Goal: Information Seeking & Learning: Learn about a topic

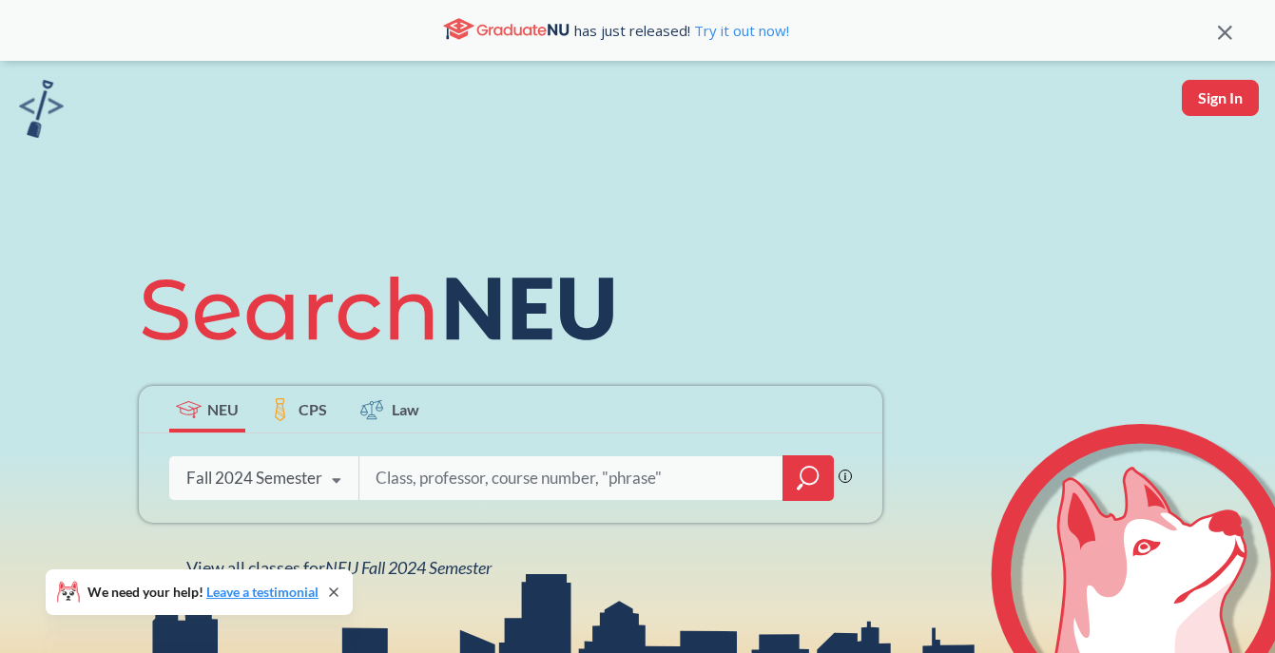
click at [307, 489] on div "Fall 2024 Semester Fall 2025 Semester Summer 2 2025 Semester Summer Full 2025 S…" at bounding box center [263, 478] width 189 height 48
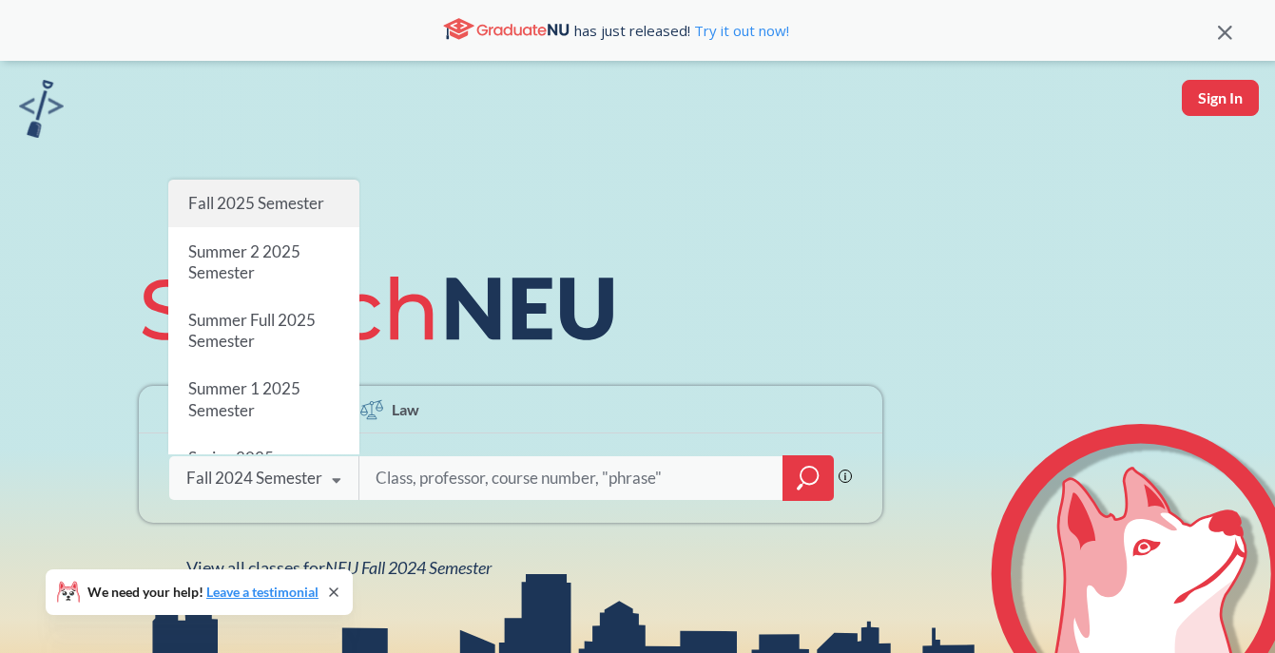
click at [271, 207] on span "Fall 2025 Semester" at bounding box center [256, 203] width 136 height 20
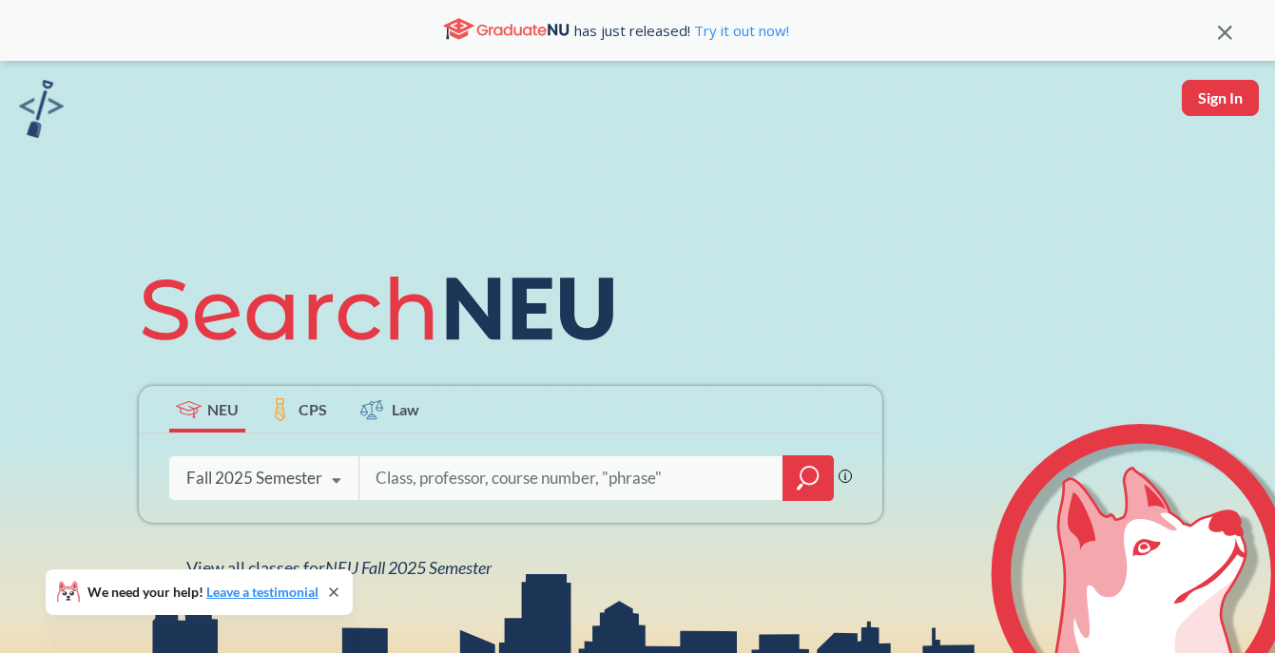
click at [550, 459] on input "search" at bounding box center [571, 478] width 395 height 40
type input "databases"
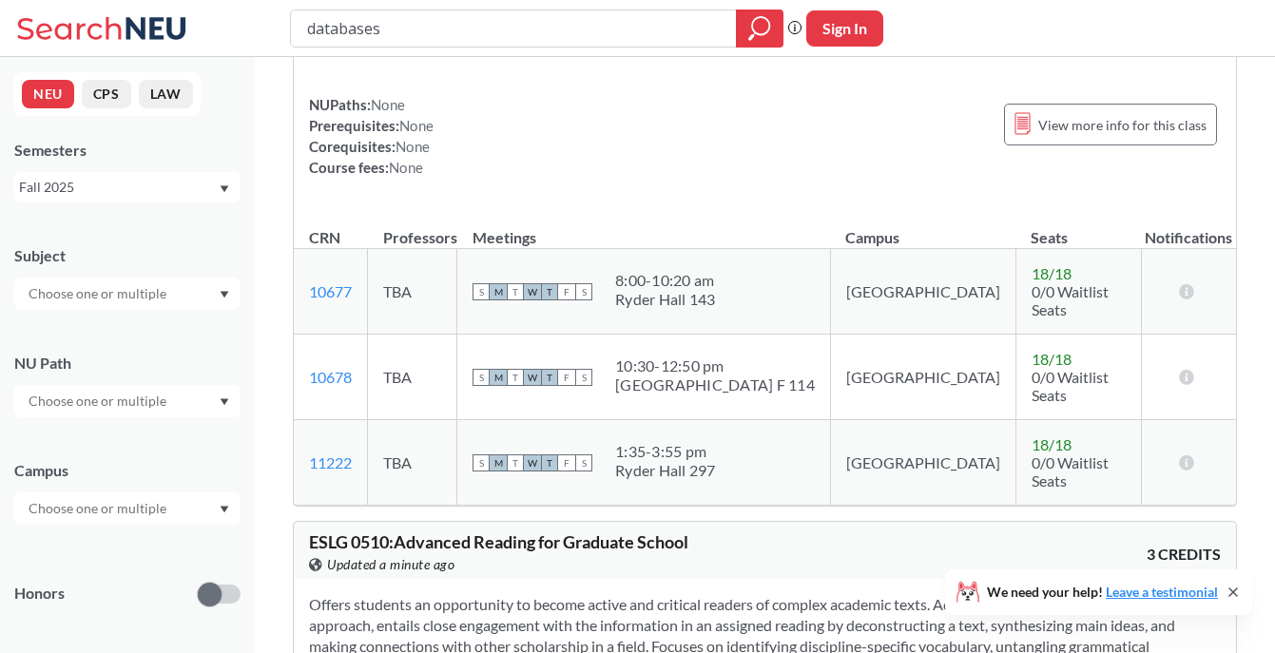
scroll to position [5071, 0]
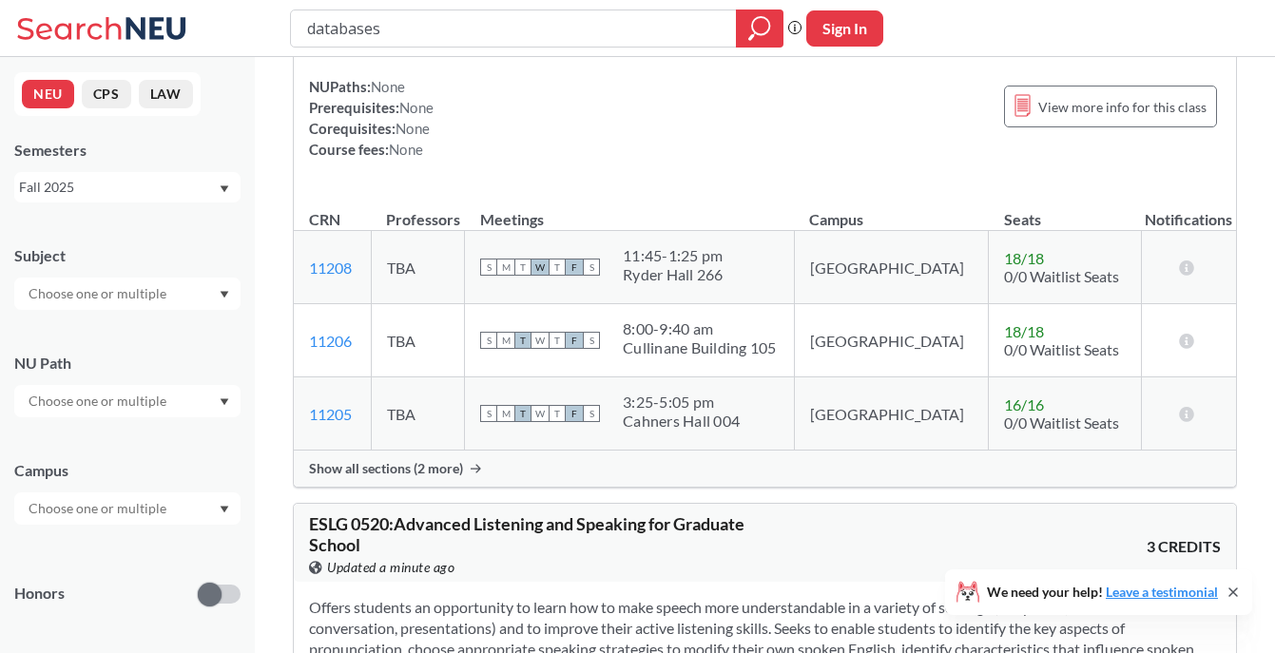
click at [48, 290] on input "text" at bounding box center [99, 293] width 160 height 23
click at [63, 330] on span "( 115 )" at bounding box center [60, 326] width 30 height 16
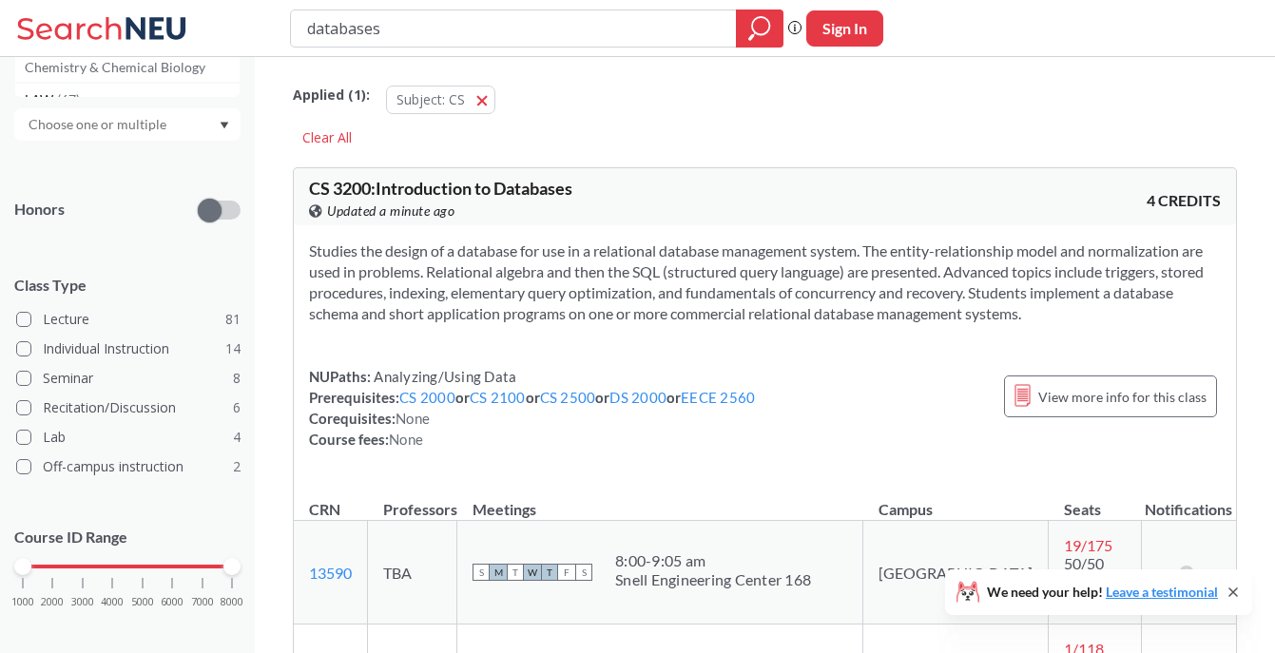
scroll to position [406, 0]
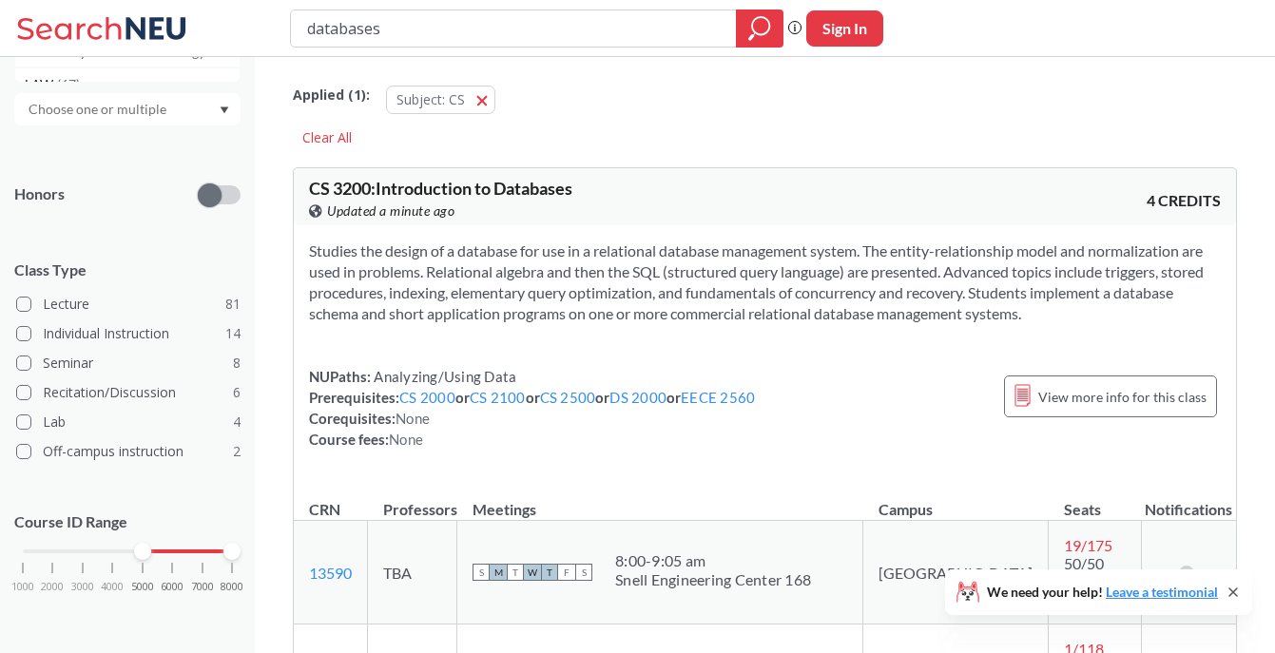
drag, startPoint x: 22, startPoint y: 554, endPoint x: 152, endPoint y: 554, distance: 130.2
click at [152, 554] on div "1000 2000 3000 4000 5000 6000 7000 8000" at bounding box center [127, 551] width 209 height 13
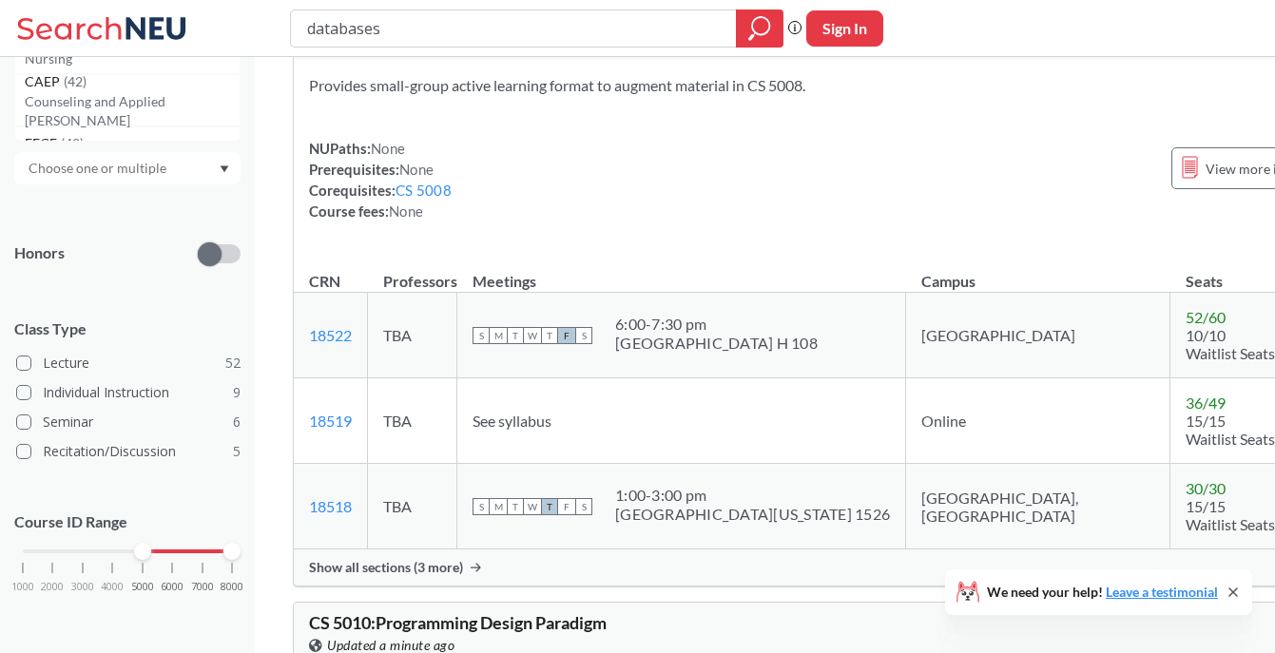
scroll to position [4185, 0]
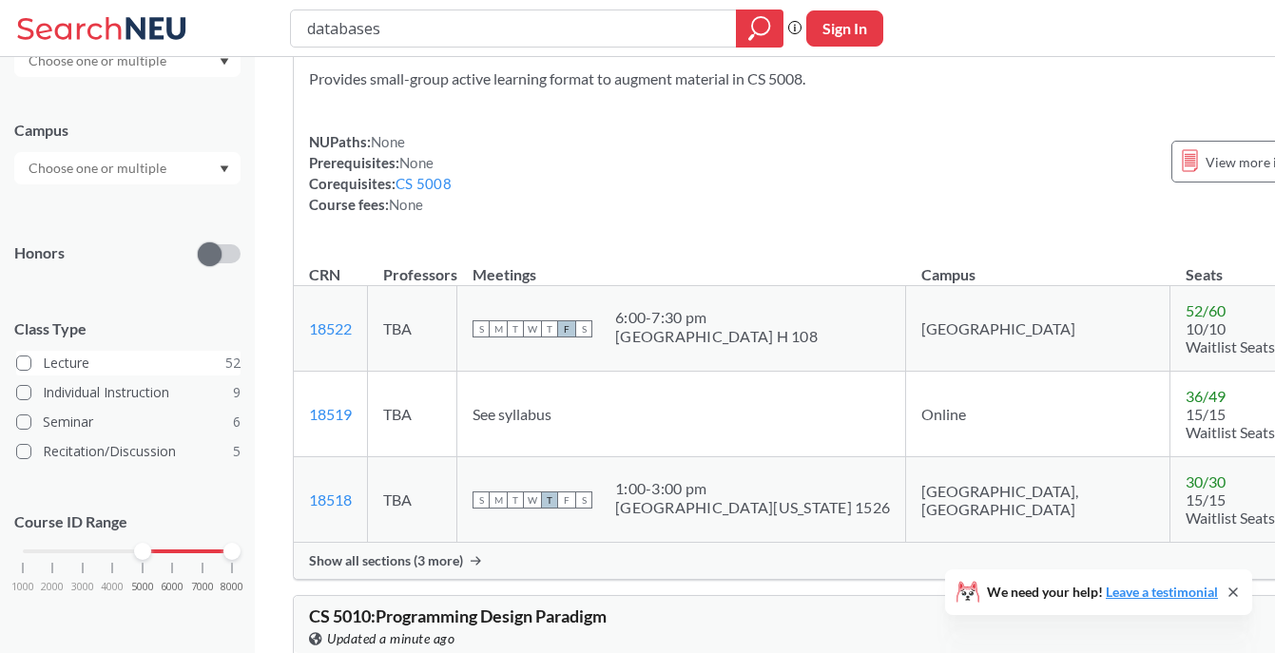
click at [27, 366] on span at bounding box center [23, 363] width 15 height 15
click at [43, 366] on input "Lecture 52" at bounding box center [50, 360] width 15 height 15
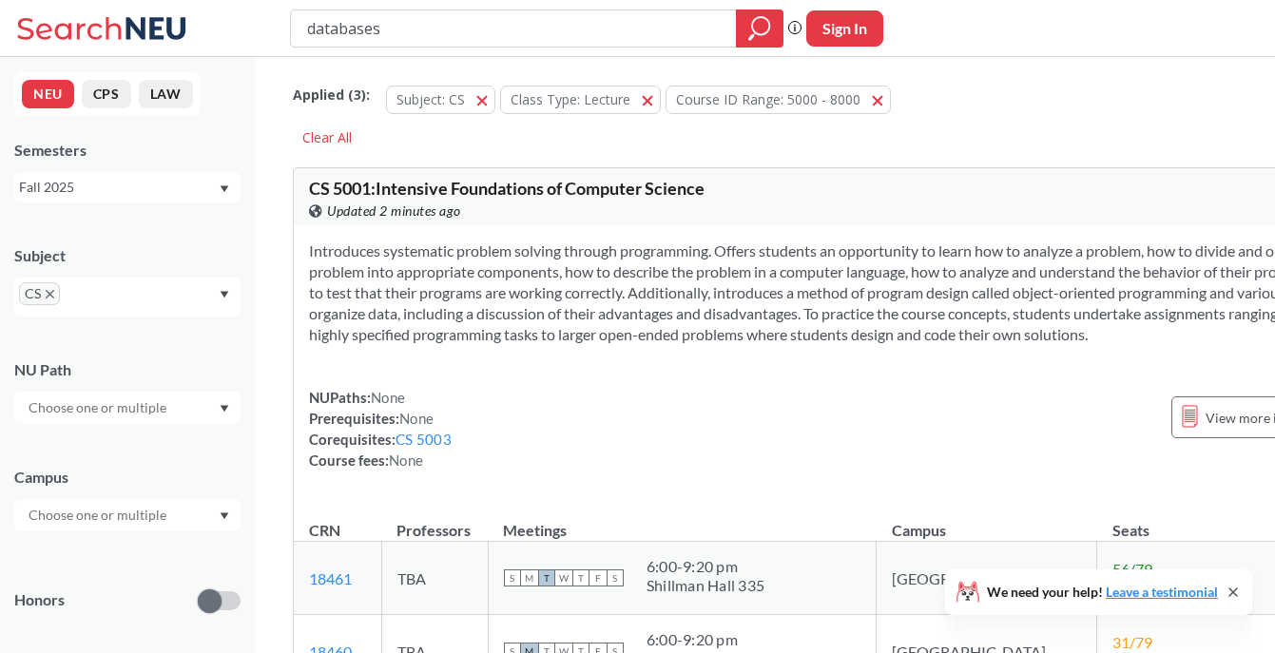
click at [125, 526] on input "text" at bounding box center [99, 515] width 160 height 23
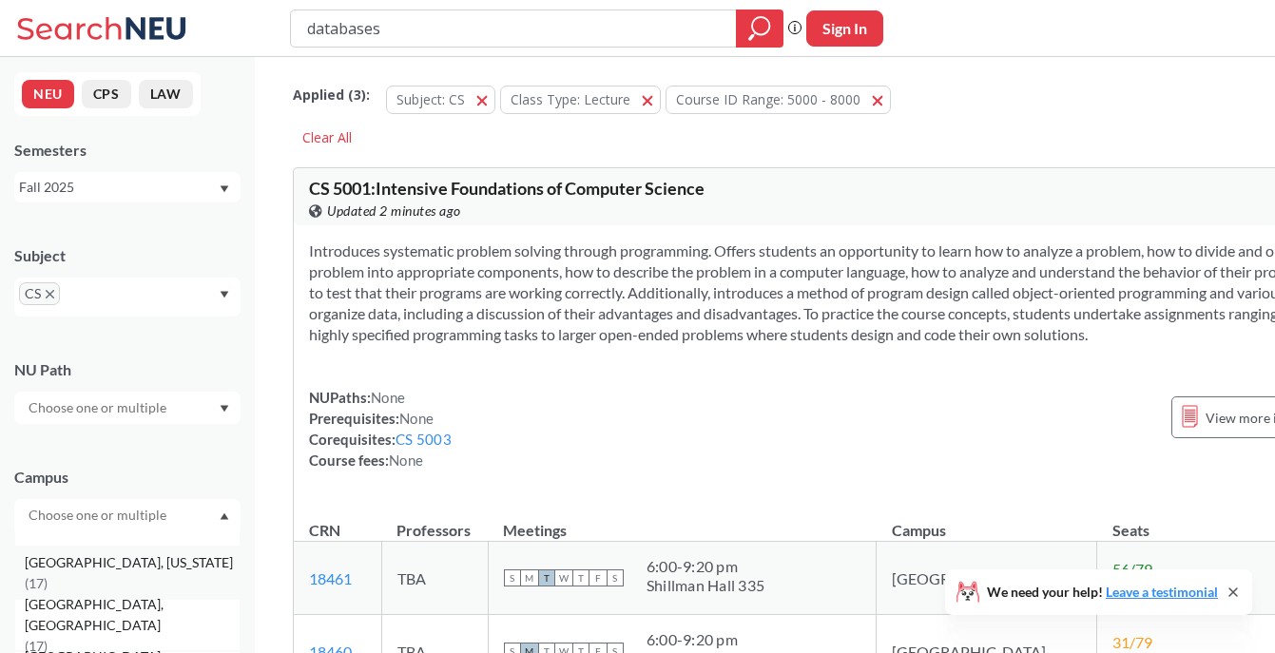
scroll to position [195, 0]
click at [48, 574] on span "( 17 )" at bounding box center [36, 582] width 23 height 16
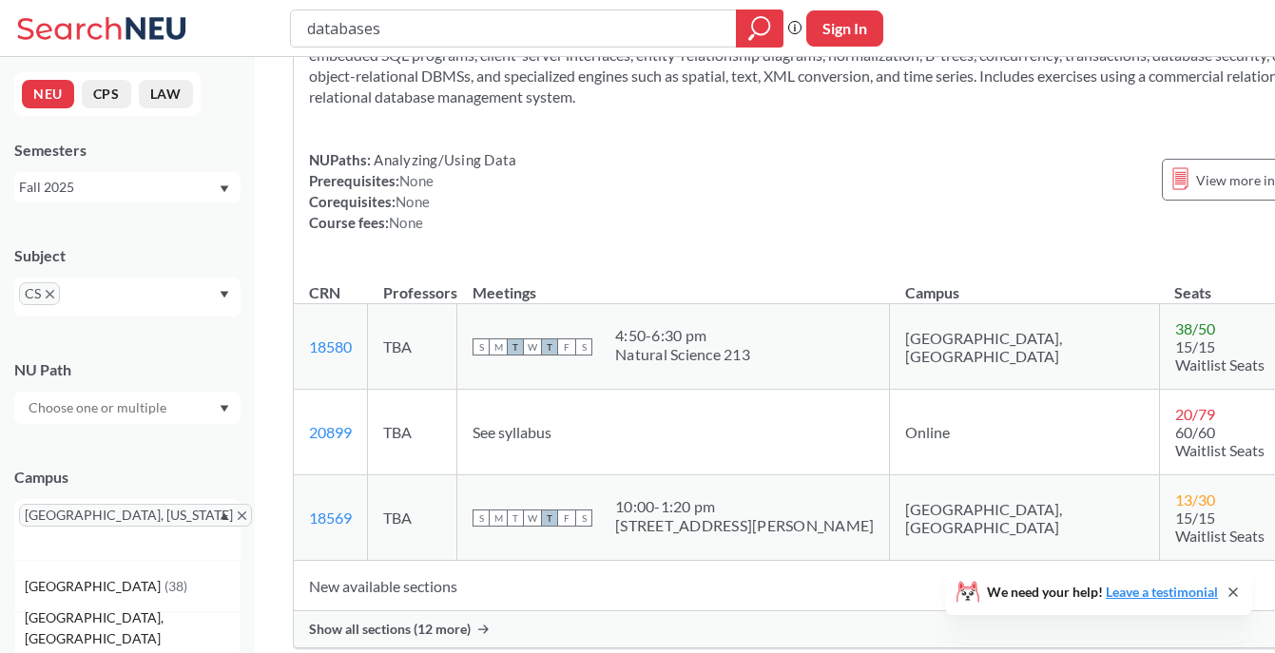
scroll to position [6229, 0]
click at [435, 620] on span "Show all sections (12 more)" at bounding box center [390, 628] width 162 height 17
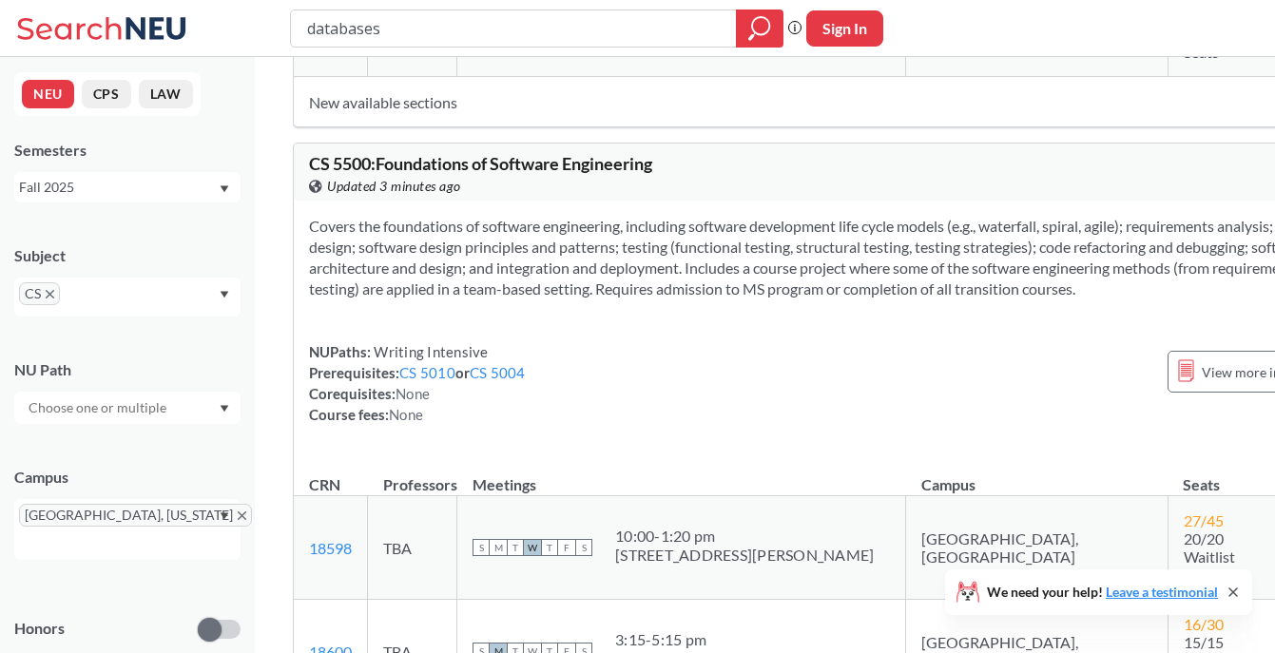
scroll to position [8760, 0]
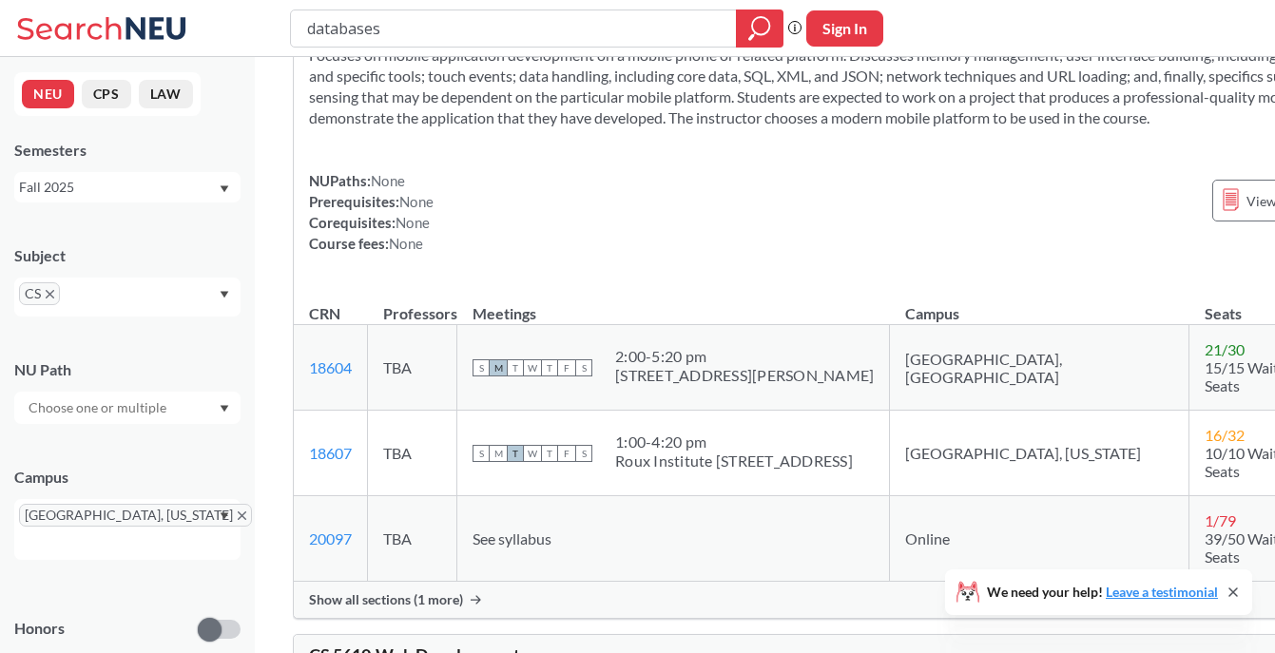
scroll to position [9989, 0]
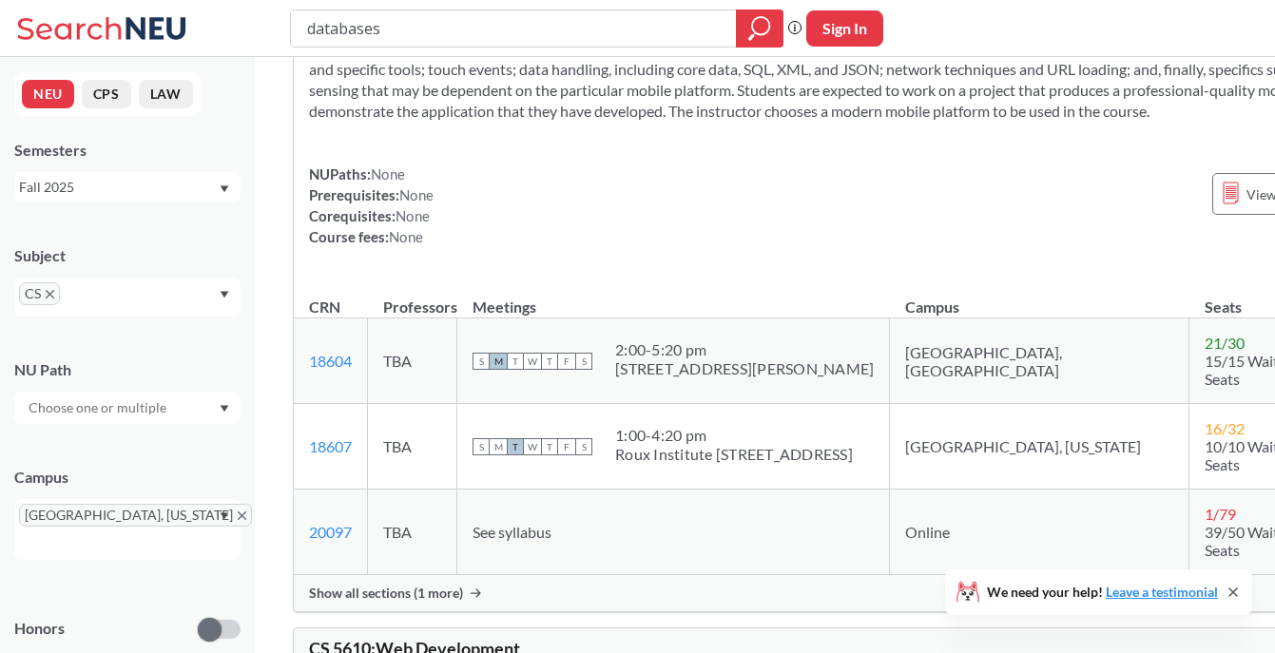
click at [421, 585] on span "Show all sections (1 more)" at bounding box center [386, 593] width 154 height 17
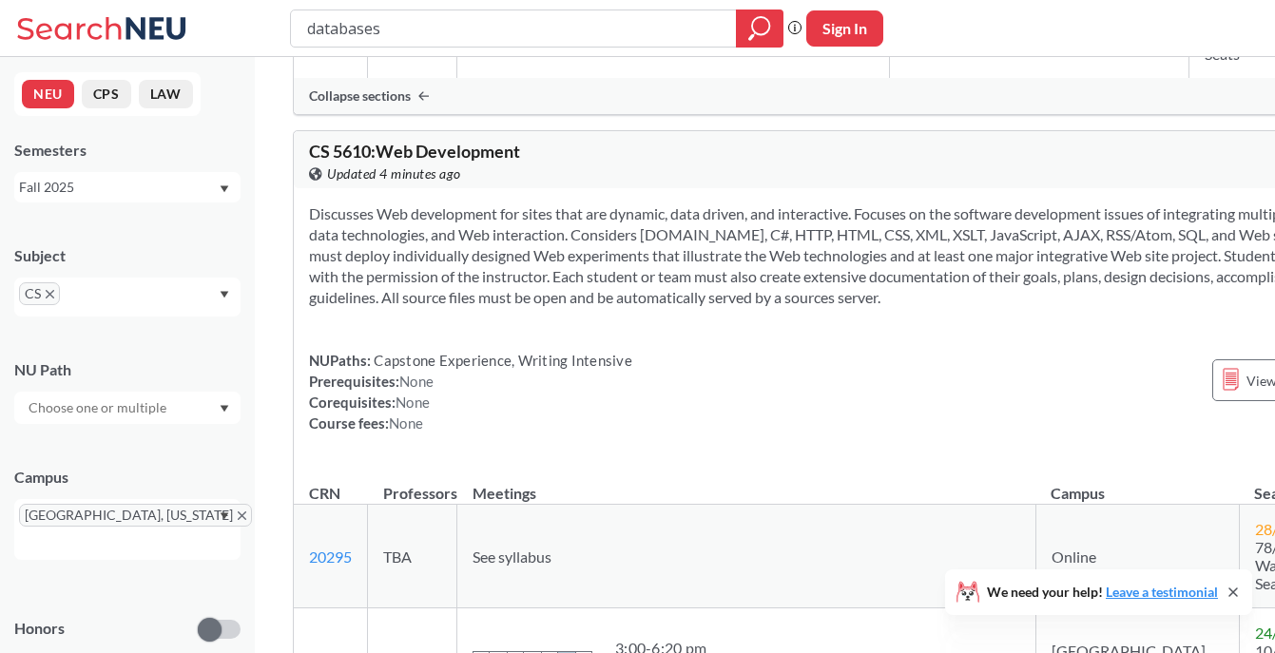
scroll to position [10577, 0]
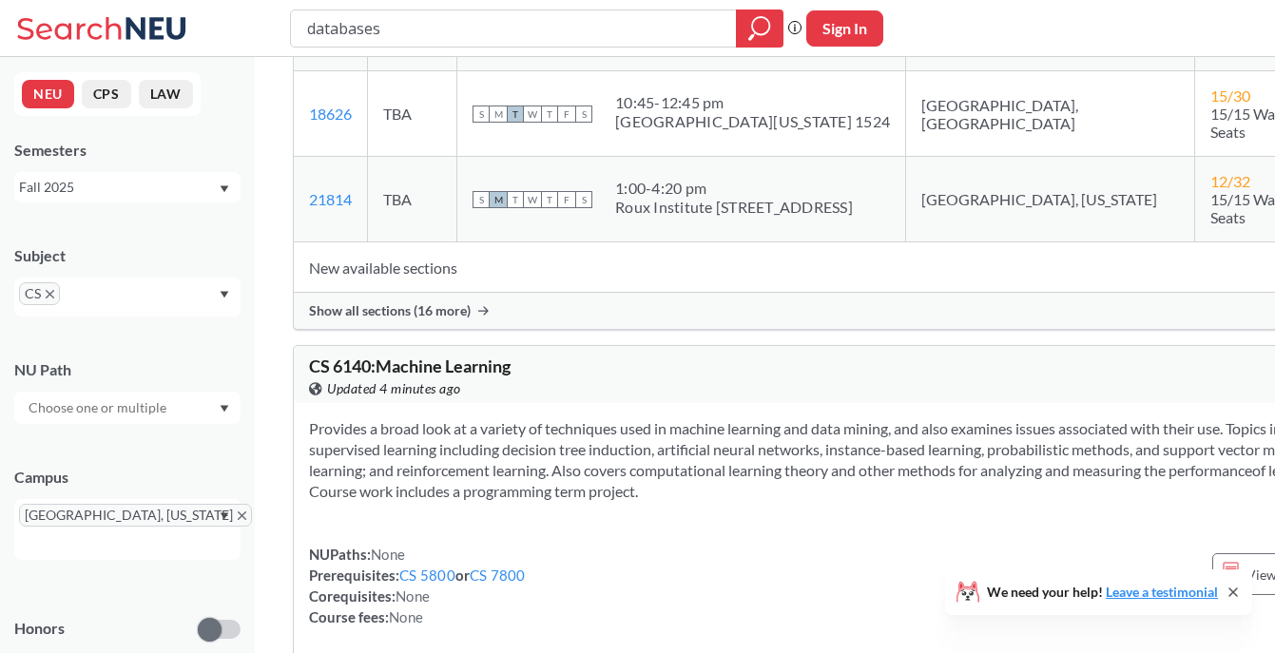
scroll to position [12305, 0]
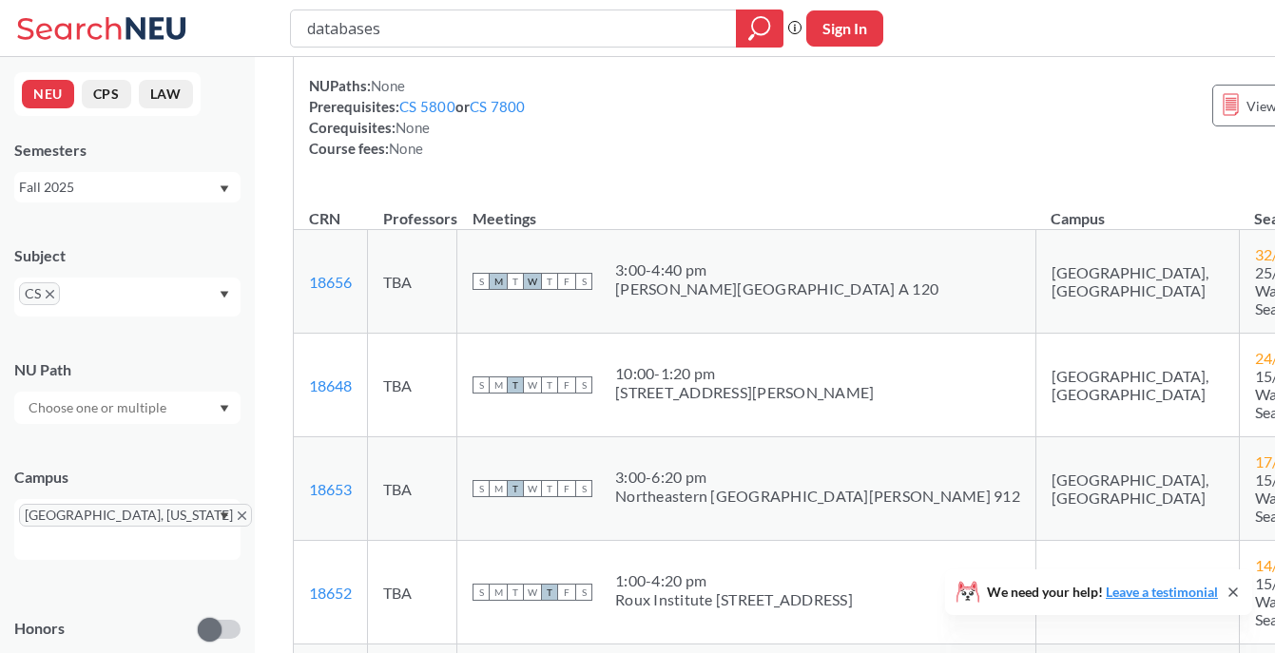
scroll to position [12775, 0]
click at [346, 581] on link "18652" at bounding box center [330, 590] width 43 height 18
click at [665, 588] on div "Roux Institute [STREET_ADDRESS]" at bounding box center [734, 597] width 238 height 19
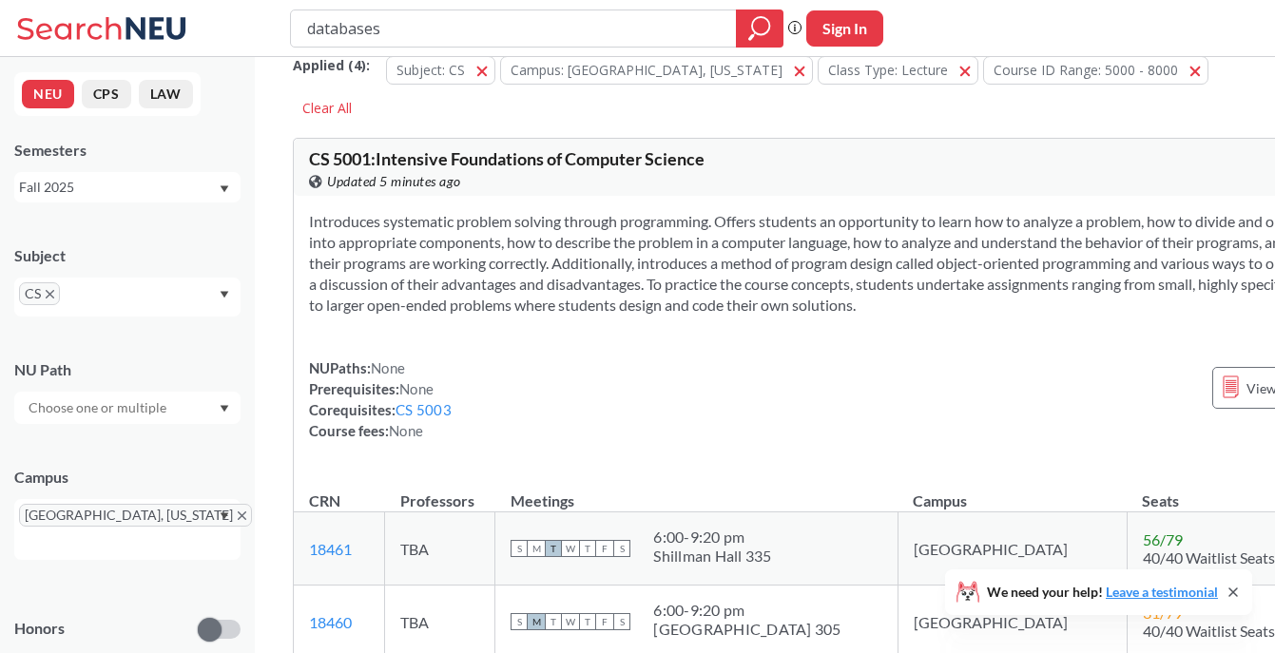
scroll to position [0, 0]
